Goal: Understand process/instructions: Learn about a topic

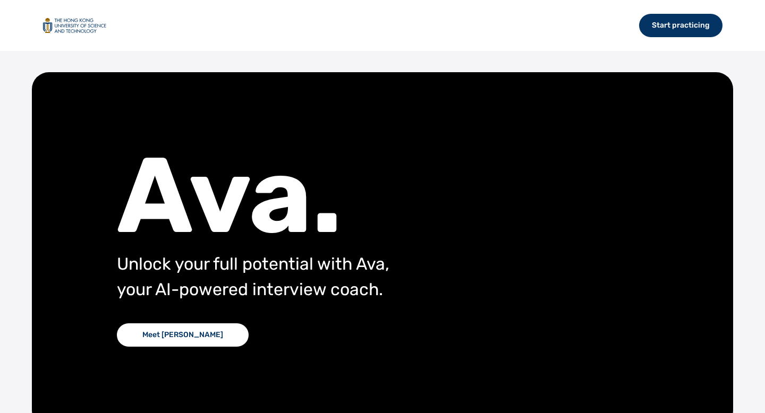
scroll to position [62, 0]
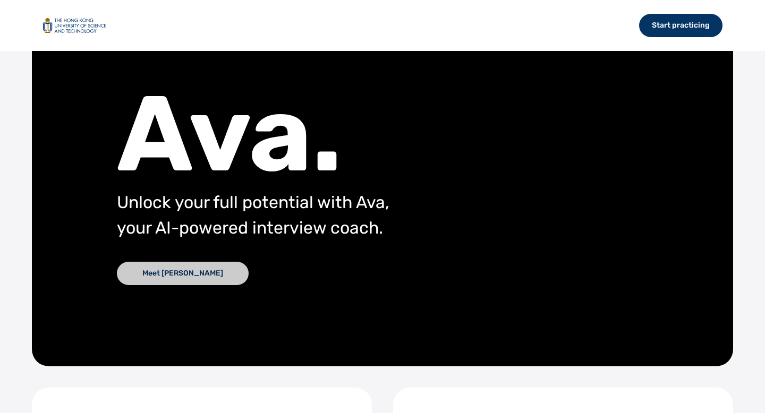
click at [158, 267] on div "Meet [PERSON_NAME]" at bounding box center [183, 273] width 132 height 23
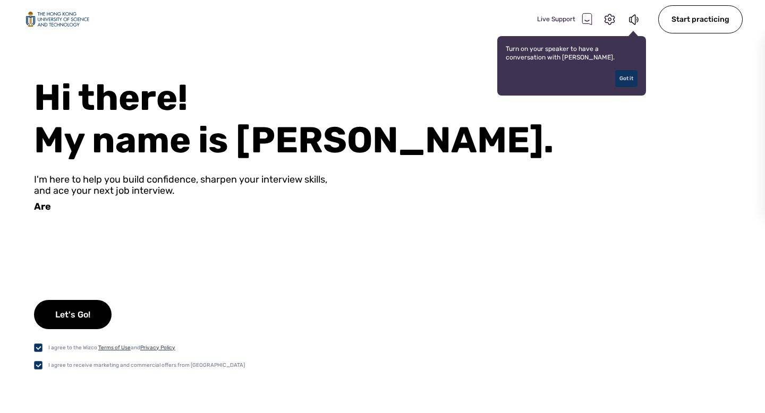
click at [633, 78] on div "Got it" at bounding box center [626, 78] width 22 height 17
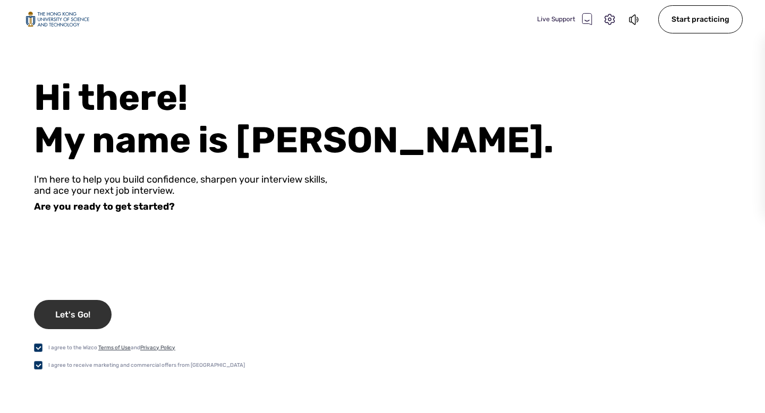
click at [62, 314] on div "Let's Go!" at bounding box center [73, 314] width 78 height 29
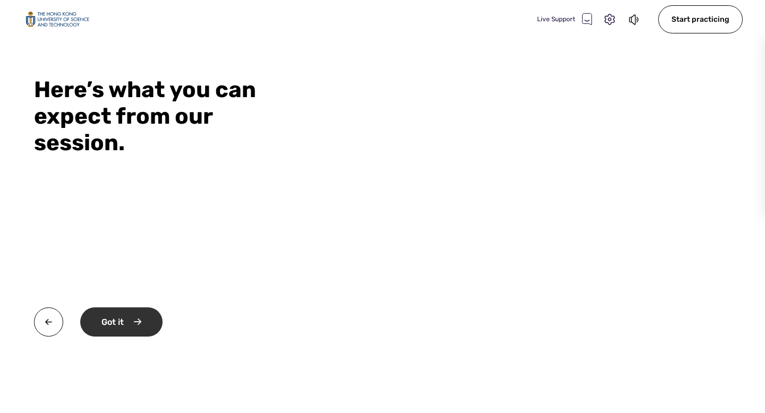
click at [124, 321] on div "Got it" at bounding box center [121, 322] width 82 height 29
click at [124, 321] on div "Okay" at bounding box center [120, 322] width 80 height 29
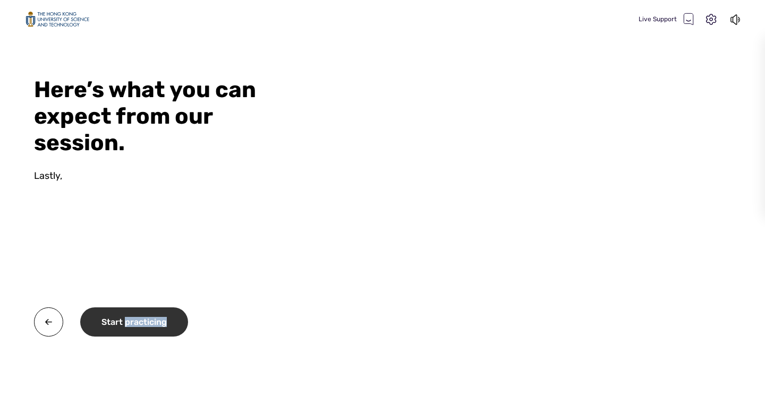
click at [124, 321] on div "Start practicing" at bounding box center [134, 322] width 108 height 29
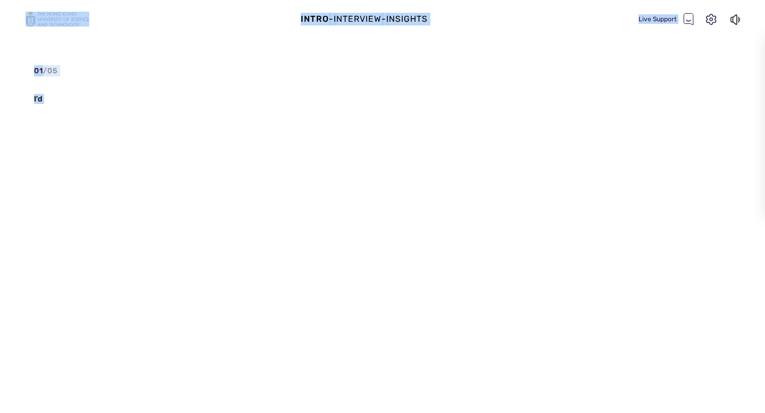
click at [124, 321] on div "01 / 05 I'd" at bounding box center [145, 196] width 223 height 263
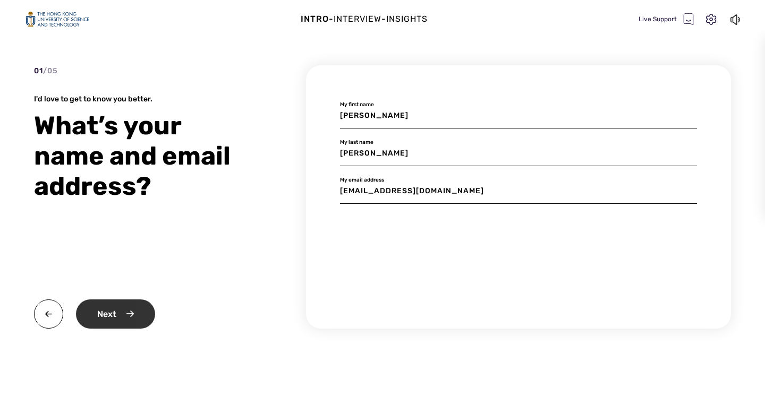
click at [105, 322] on div "Next" at bounding box center [115, 314] width 79 height 29
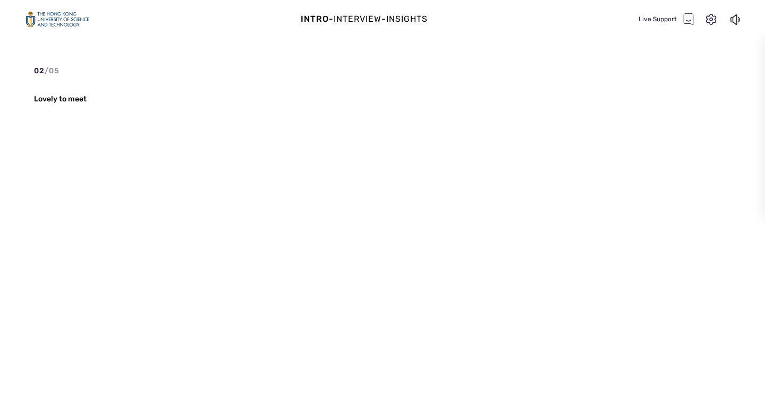
click at [106, 322] on div "02 / 05 Lovely to meet" at bounding box center [145, 196] width 223 height 263
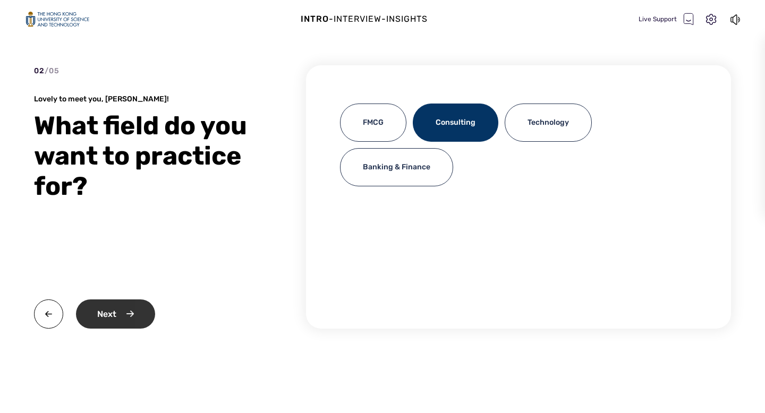
click at [107, 322] on div "Next" at bounding box center [115, 314] width 79 height 29
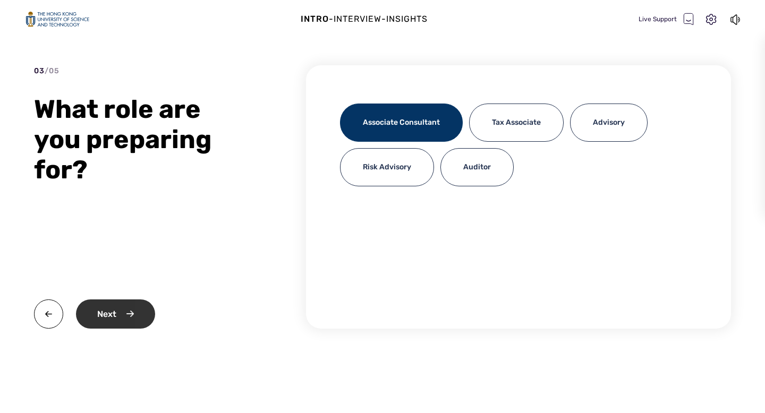
click at [107, 322] on div "Next" at bounding box center [115, 314] width 79 height 29
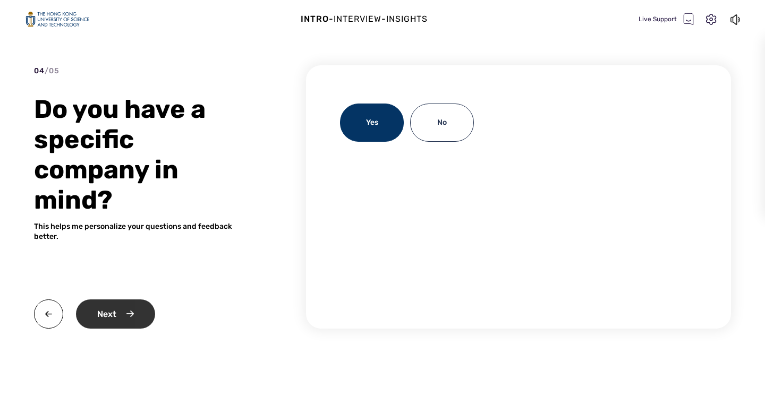
click at [125, 300] on div "Next" at bounding box center [115, 314] width 79 height 29
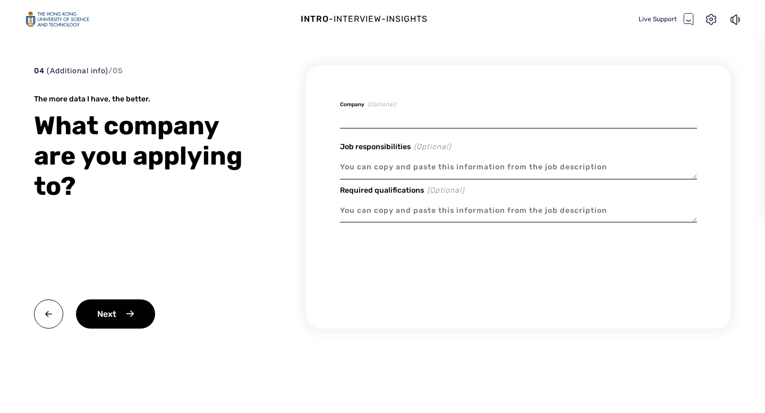
click at [382, 118] on input at bounding box center [518, 116] width 357 height 25
type textarea "x"
type input "B"
type textarea "x"
type input "BC"
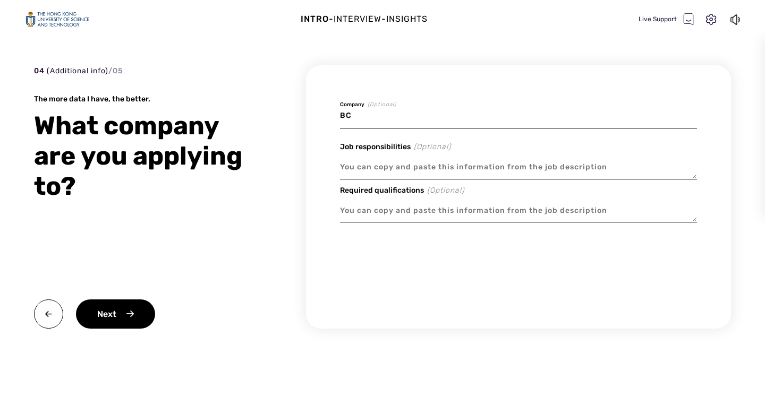
type textarea "x"
type input "BCG"
click at [390, 173] on textarea at bounding box center [518, 167] width 357 height 24
drag, startPoint x: 379, startPoint y: 117, endPoint x: 329, endPoint y: 117, distance: 49.9
click at [329, 117] on div "BCG Company (Optional) Job responsibilities (Optional) Required qualifications …" at bounding box center [518, 196] width 425 height 263
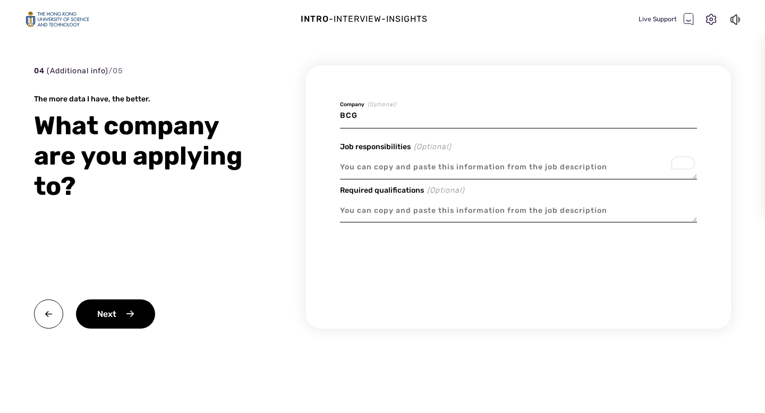
type textarea "x"
type input "p"
type textarea "x"
type input "pw"
type textarea "x"
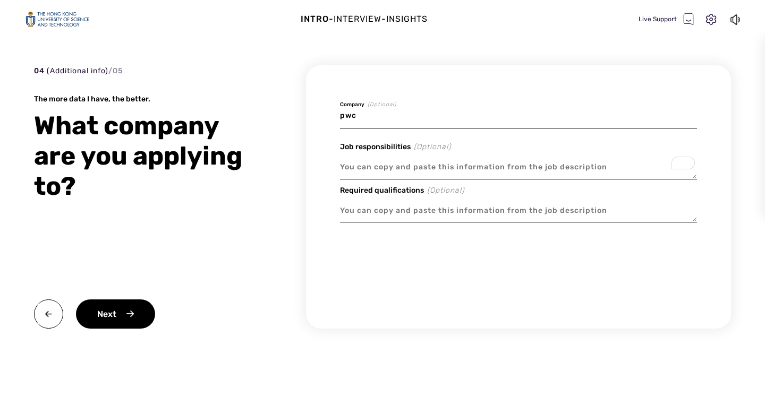
type input "pwc"
click at [391, 170] on textarea "To enrich screen reader interactions, please activate Accessibility in Grammarl…" at bounding box center [518, 167] width 357 height 24
paste textarea "Lo ip dolors ame cons adip el seddo-eiusmodtempo incididunt utlab et doloremag …"
type textarea "x"
type textarea "Lo ip dolors ame cons adip el seddo-eiusmodtempo incididunt utlab et doloremag …"
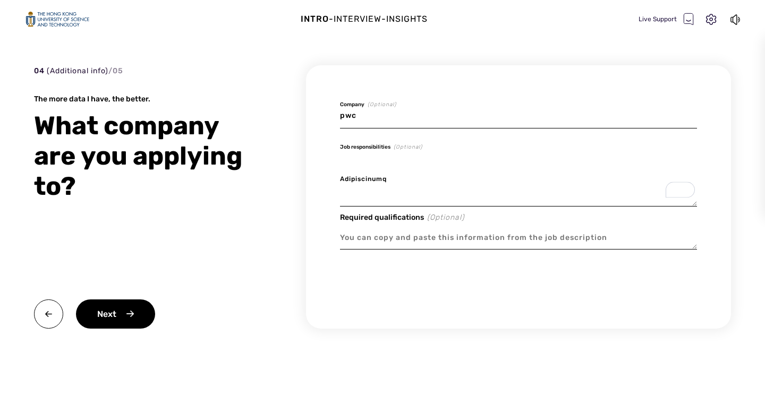
scroll to position [97, 0]
drag, startPoint x: 630, startPoint y: 197, endPoint x: 339, endPoint y: 199, distance: 290.5
click at [339, 199] on div "pwc Company (Optional) Job responsibilities (Optional) Required qualifications …" at bounding box center [518, 196] width 425 height 263
type textarea "x"
type textarea "As an [DEMOGRAPHIC_DATA] you will work in multi-disciplinary engagement teams o…"
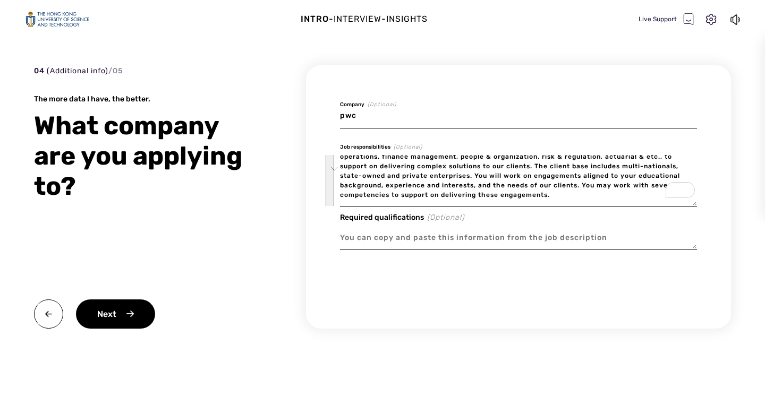
type textarea "x"
type textarea "As an [DEMOGRAPHIC_DATA] you will work in multi-disciplinary engagement teams o…"
type textarea "x"
type textarea "As an [DEMOGRAPHIC_DATA] you will work in multi-disciplinary engagement teams o…"
type textarea "x"
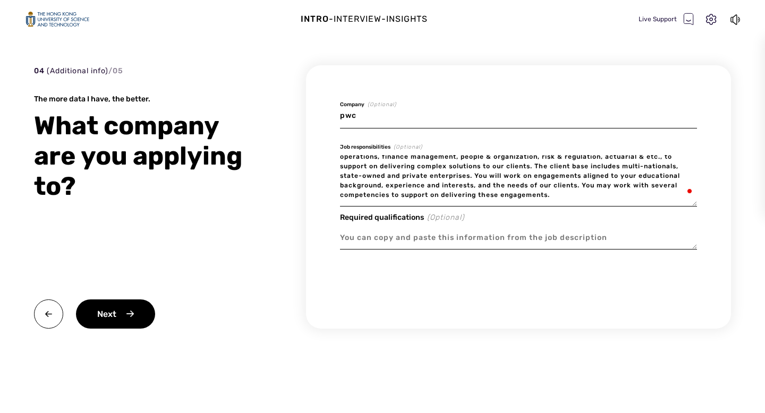
type textarea "As an [DEMOGRAPHIC_DATA] you will work in multi-disciplinary engagement teams o…"
type textarea "x"
type textarea "As an [DEMOGRAPHIC_DATA] you will work in multi-disciplinary engagement teams o…"
type textarea "x"
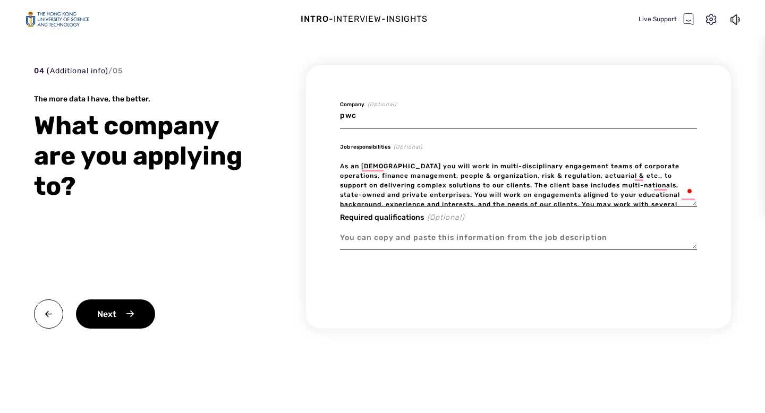
type textarea "As an [DEMOGRAPHIC_DATA] you will work in multi-disciplinary engagement teams o…"
click at [372, 237] on textarea at bounding box center [518, 238] width 357 height 24
paste textarea "Requirements We are looking for a diverse range of intern with a bachelor’s or …"
type textarea "x"
type textarea "Requirements We are looking for a diverse range of intern with a bachelor’s or …"
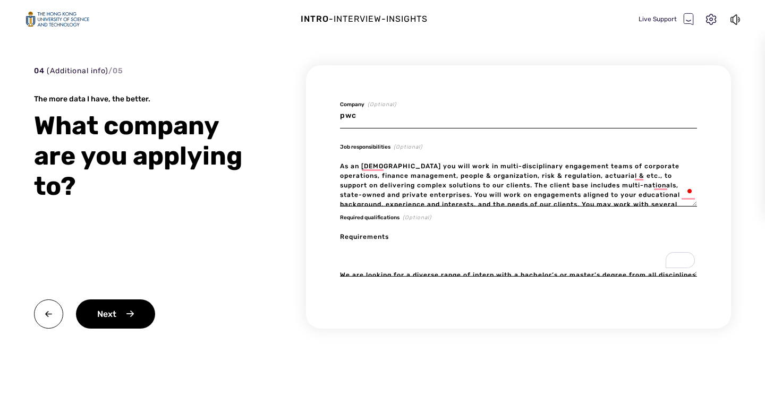
click at [361, 269] on textarea "Requirements We are looking for a diverse range of intern with a bachelor’s or …" at bounding box center [518, 252] width 357 height 52
type textarea "x"
type textarea "Requirements We are looking for a diverse range of intern with a bachelor’s or …"
type textarea "x"
type textarea "Requirements We are looking for a diverse range of intern with a bachelor’s or …"
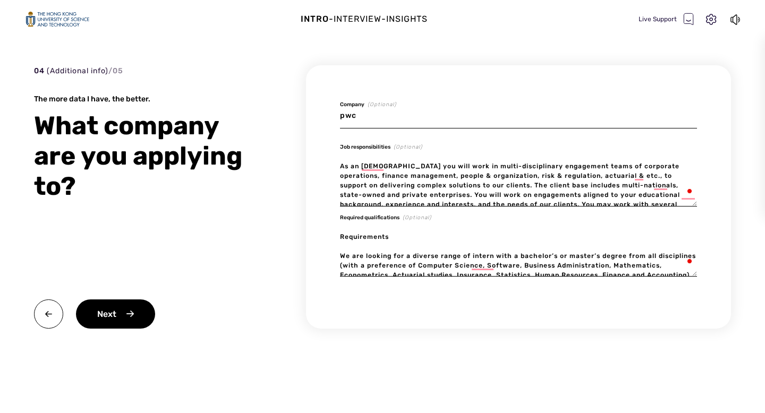
type textarea "x"
type textarea "Requirement We are looking for a diverse range of intern with a bachelor’s or m…"
type textarea "x"
type textarea "Requiremen We are looking for a diverse range of intern with a bachelor’s or ma…"
type textarea "x"
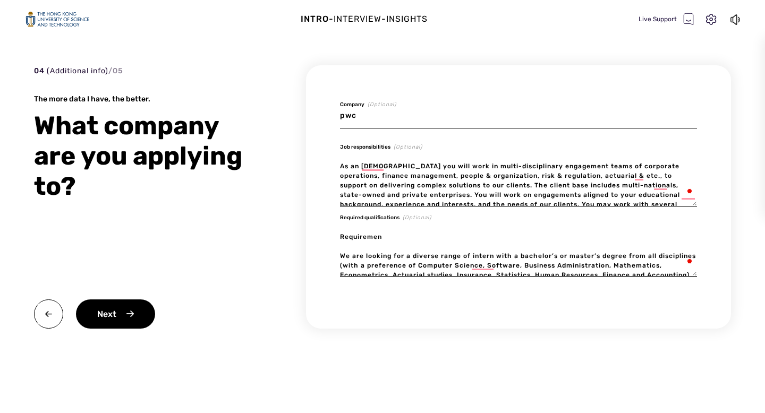
type textarea "Requireme We are looking for a diverse range of intern with a bachelor’s or mas…"
type textarea "x"
type textarea "Requirem We are looking for a diverse range of intern with a bachelor’s or mast…"
type textarea "x"
type textarea "Require We are looking for a diverse range of intern with a bachelor’s or maste…"
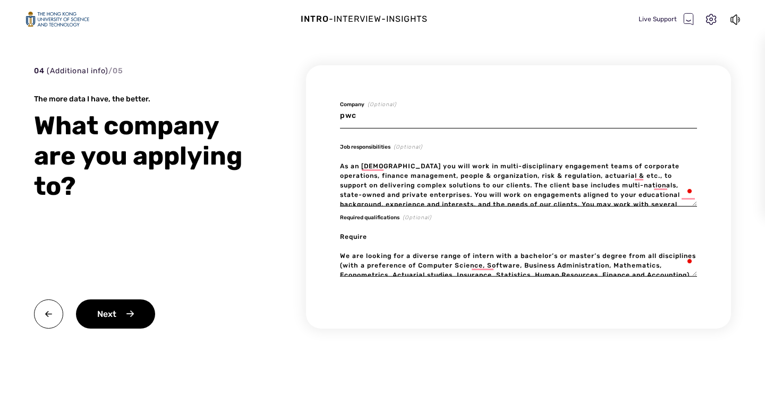
type textarea "x"
type textarea "Requir We are looking for a diverse range of intern with a bachelor’s or master…"
type textarea "x"
type textarea "Requi We are looking for a diverse range of intern with a bachelor’s or master’…"
type textarea "x"
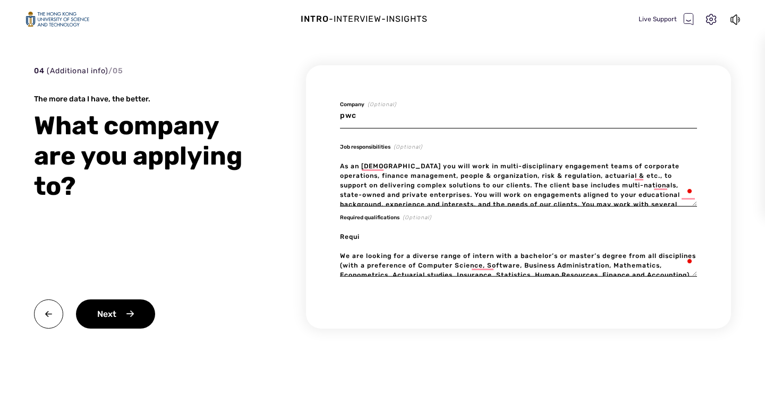
type textarea "Requ We are looking for a diverse range of intern with a bachelor’s or master’s…"
type textarea "x"
type textarea "Req We are looking for a diverse range of intern with a bachelor’s or master’s …"
type textarea "x"
type textarea "Re We are looking for a diverse range of intern with a bachelor’s or master’s d…"
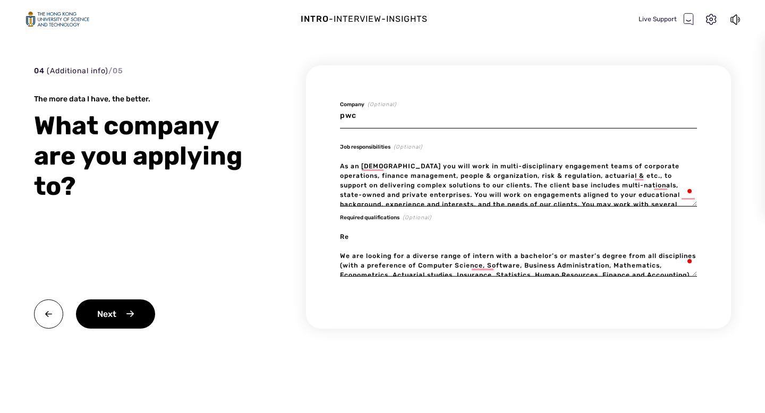
type textarea "x"
type textarea "R We are looking for a diverse range of intern with a bachelor’s or master’s de…"
type textarea "x"
type textarea "We are looking for a diverse range of intern with a bachelor’s or master’s degr…"
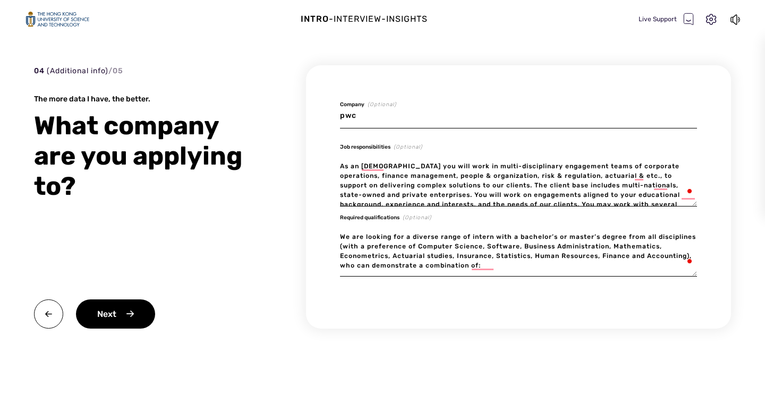
type textarea "x"
type textarea "We are looking for a diverse range of intern with a bachelor’s or master’s degr…"
type textarea "x"
type textarea "We are looking for a diverse range of intern with a bachelor’s or master’s degr…"
type textarea "x"
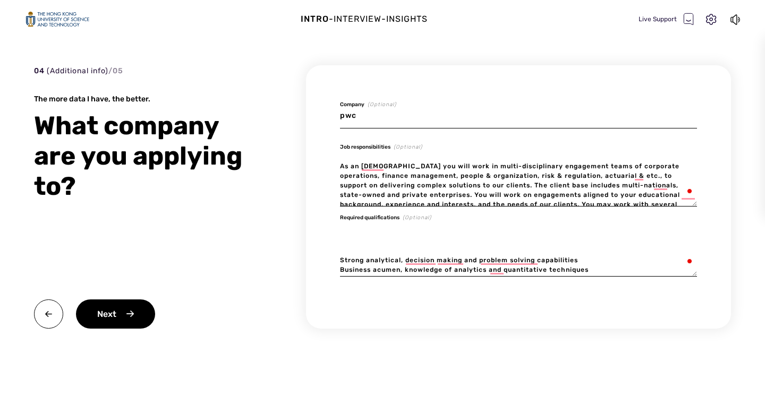
type textarea "We are looking for a diverse range of intern with a bachelor’s or master’s degr…"
click at [339, 260] on div "pwc Company (Optional) Job responsibilities (Optional) As an [DEMOGRAPHIC_DATA]…" at bounding box center [518, 196] width 425 height 263
click at [340, 260] on textarea "We are looking for a diverse range of intern with a bachelor’s or master’s degr…" at bounding box center [518, 252] width 357 height 52
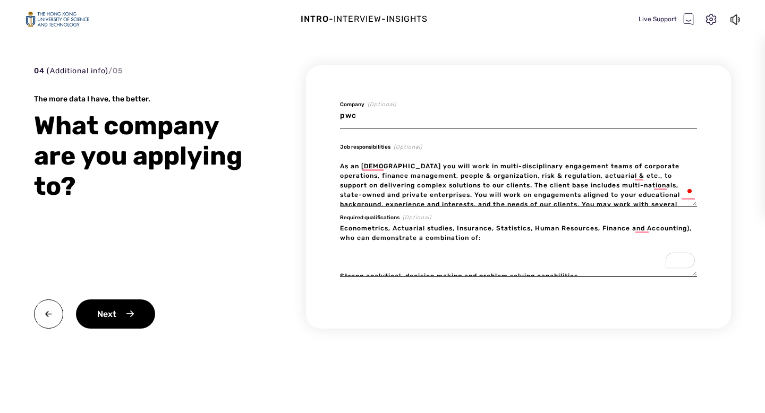
type textarea "x"
type textarea "We are looking for a diverse range of intern with a bachelor’s or master’s degr…"
type textarea "x"
type textarea "We are looking for a diverse range of intern with a bachelor’s or master’s degr…"
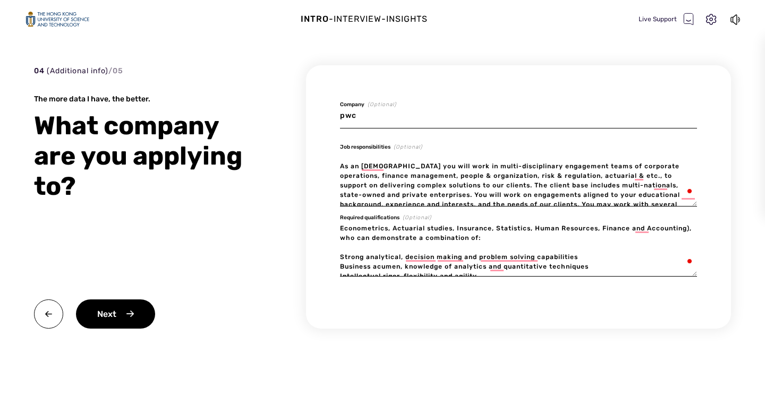
type textarea "x"
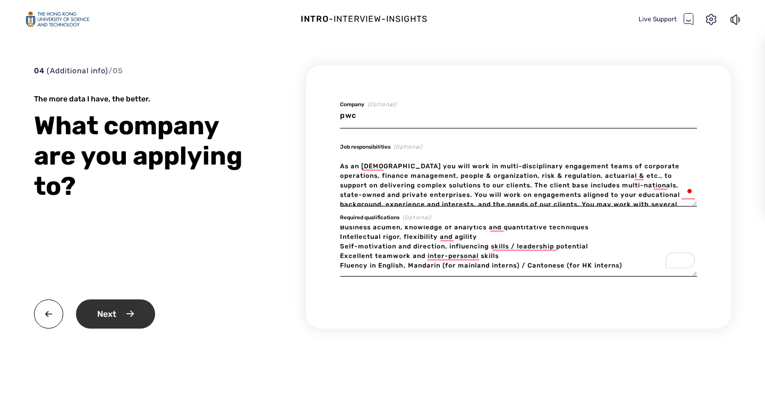
type textarea "We are looking for a diverse range of intern with a bachelor’s or master’s degr…"
click at [109, 313] on div "Next" at bounding box center [115, 314] width 79 height 29
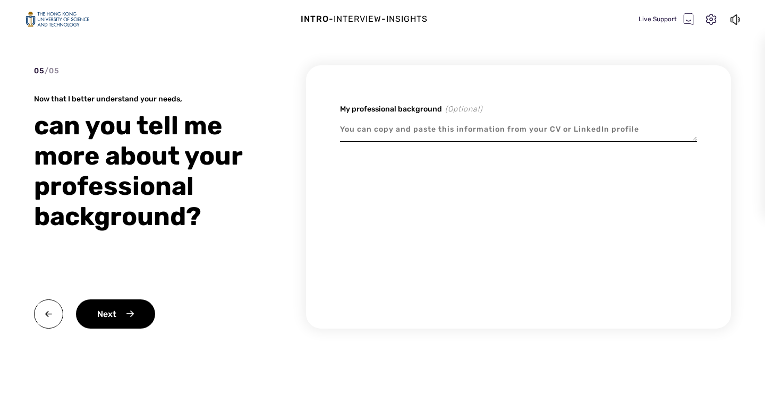
click at [419, 132] on textarea at bounding box center [518, 129] width 357 height 24
type textarea "x"
